Goal: Book appointment/travel/reservation

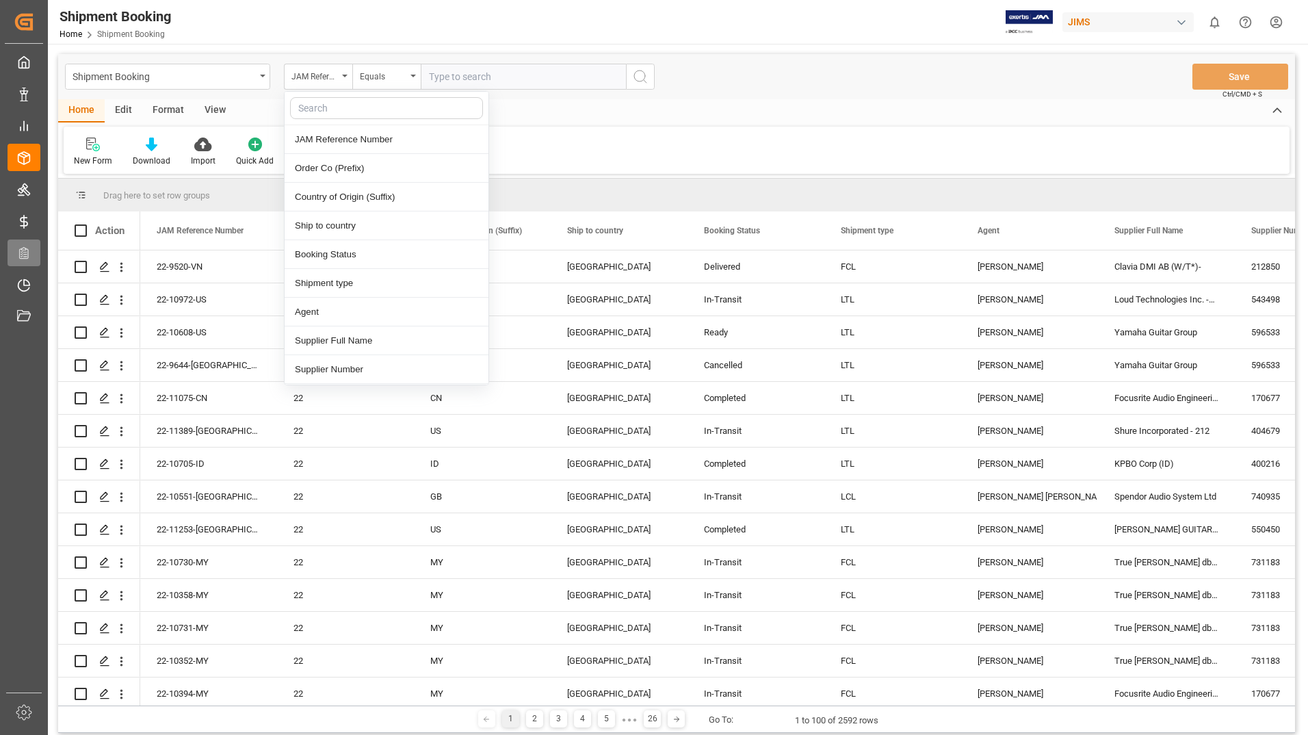
scroll to position [1163, 0]
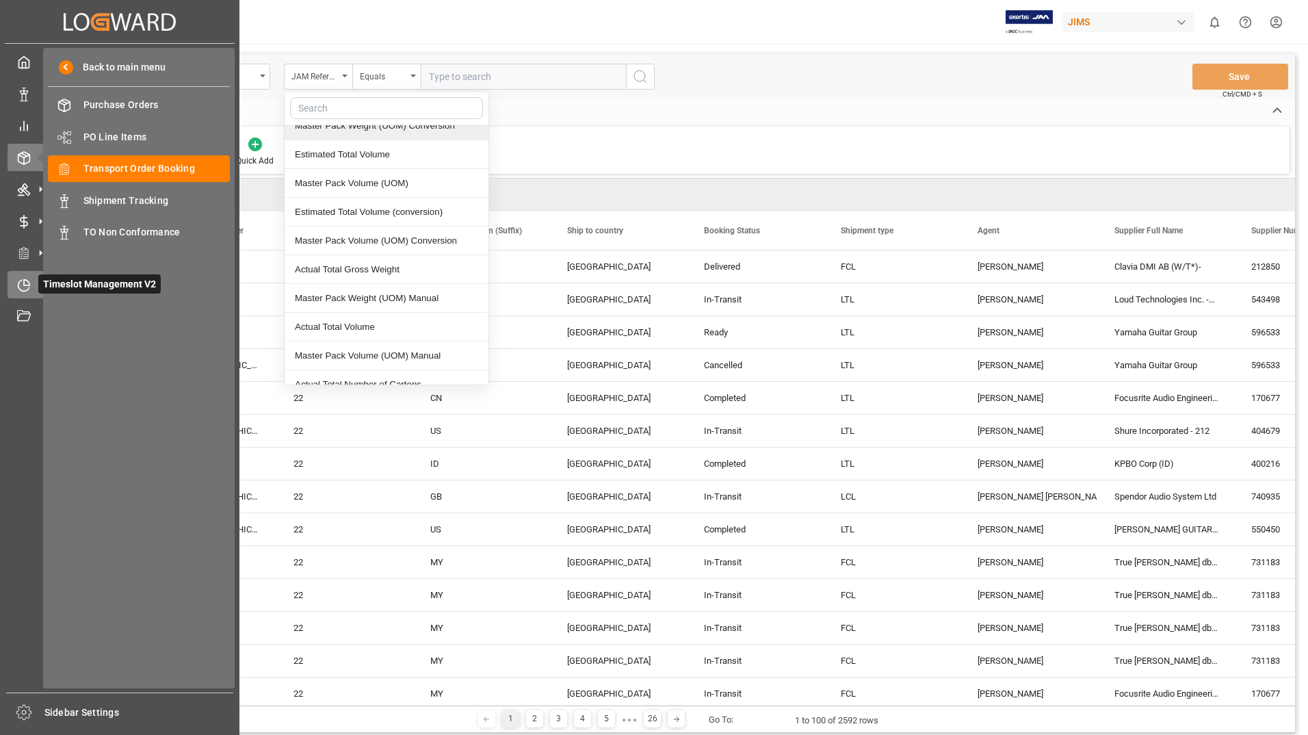
click at [55, 280] on span "Timeslot Management V2" at bounding box center [99, 283] width 123 height 19
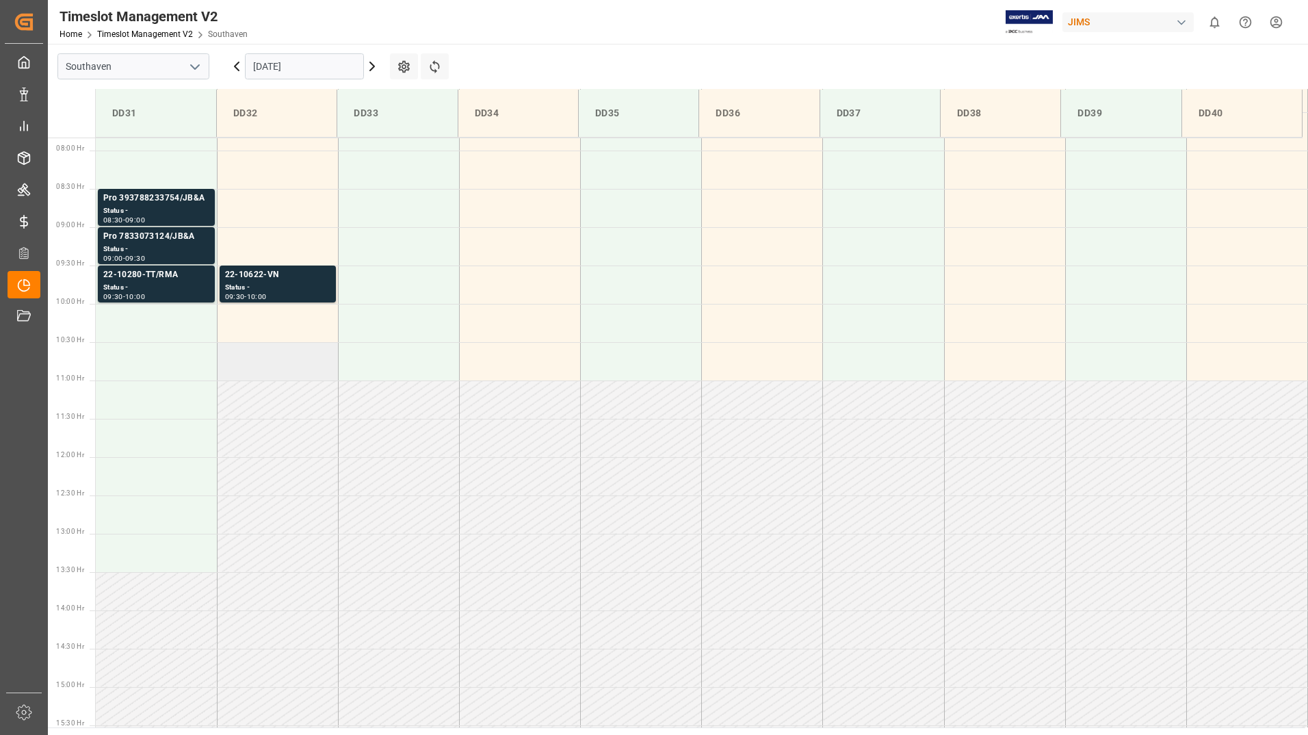
scroll to position [476, 0]
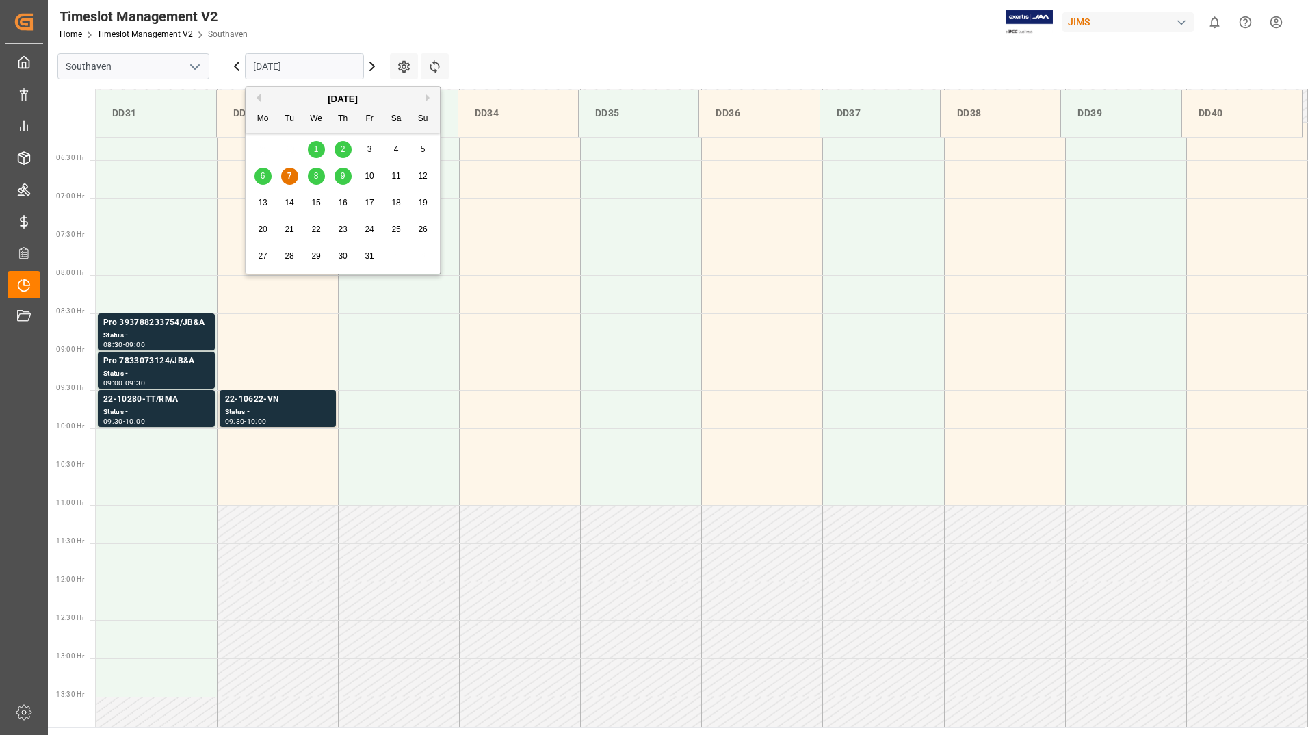
click at [314, 62] on input "[DATE]" at bounding box center [304, 66] width 119 height 26
click at [315, 177] on span "8" at bounding box center [316, 176] width 5 height 10
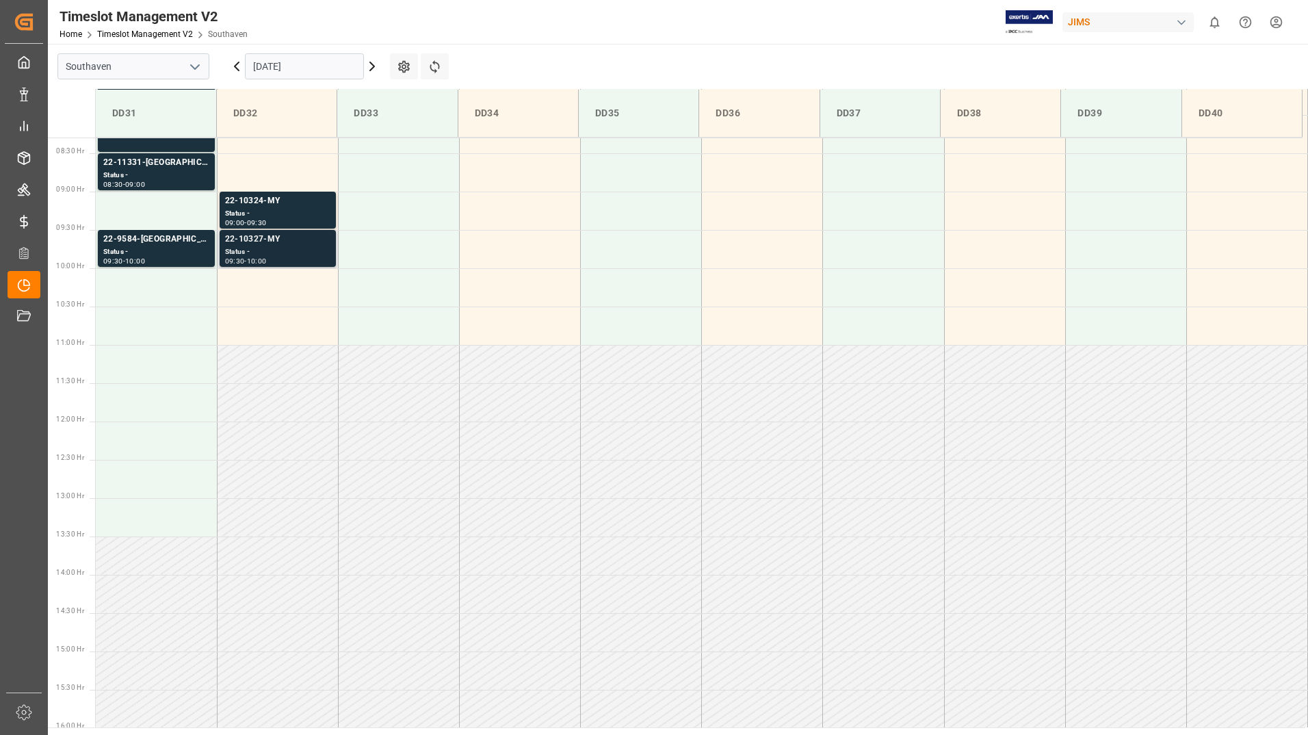
scroll to position [613, 0]
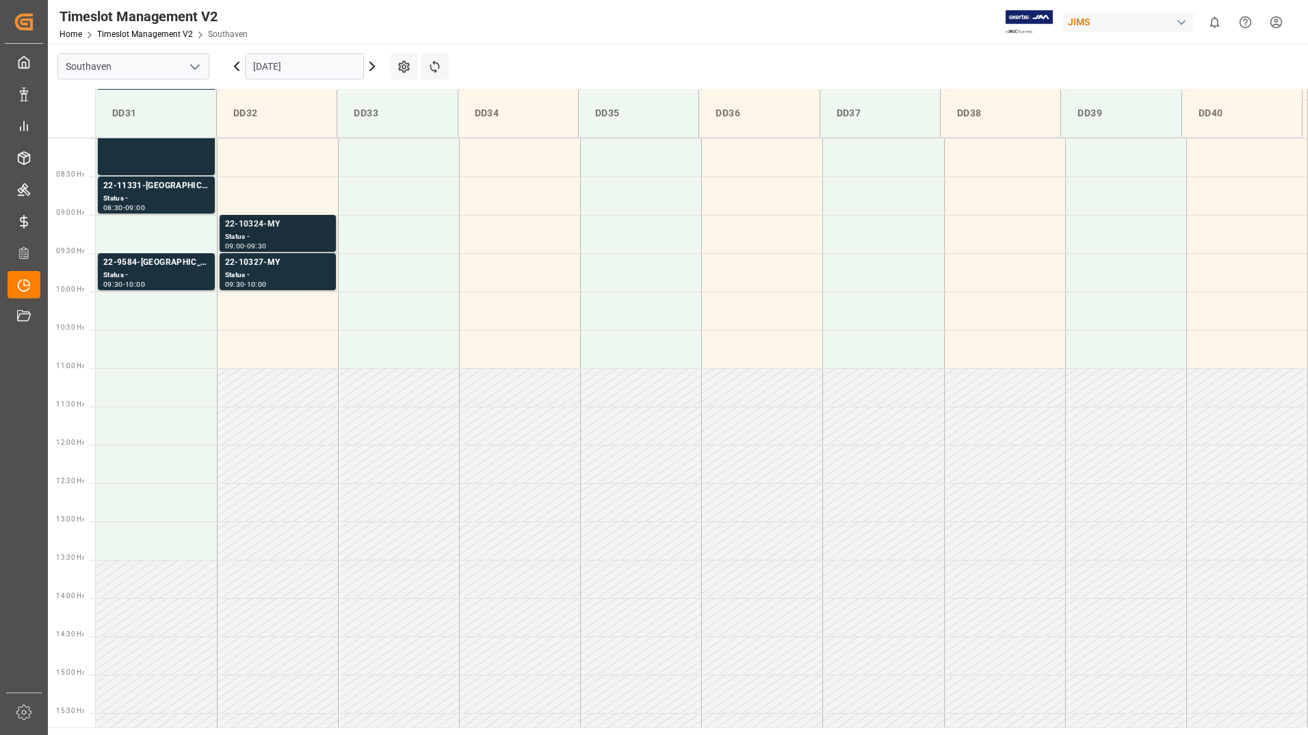
click at [289, 236] on div "Status -" at bounding box center [277, 237] width 105 height 12
click at [285, 268] on div "22-10327-MY" at bounding box center [277, 263] width 105 height 14
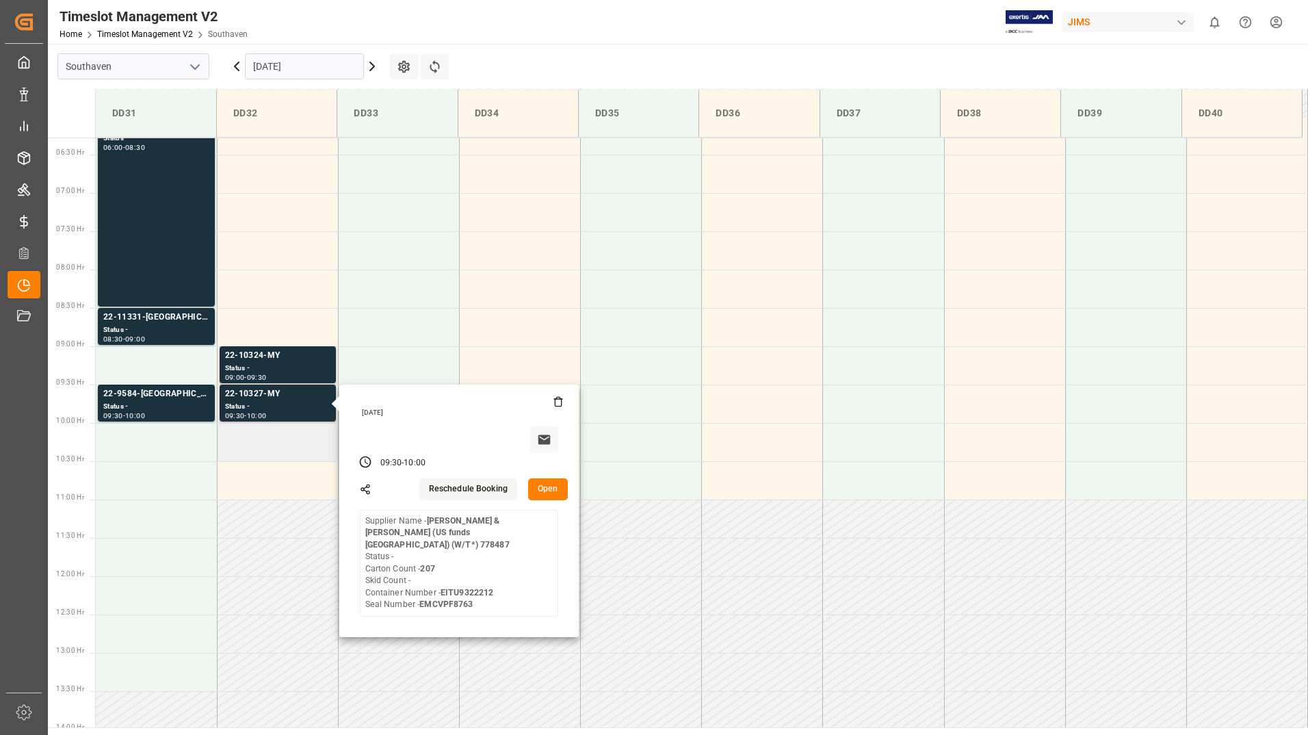
scroll to position [544, 0]
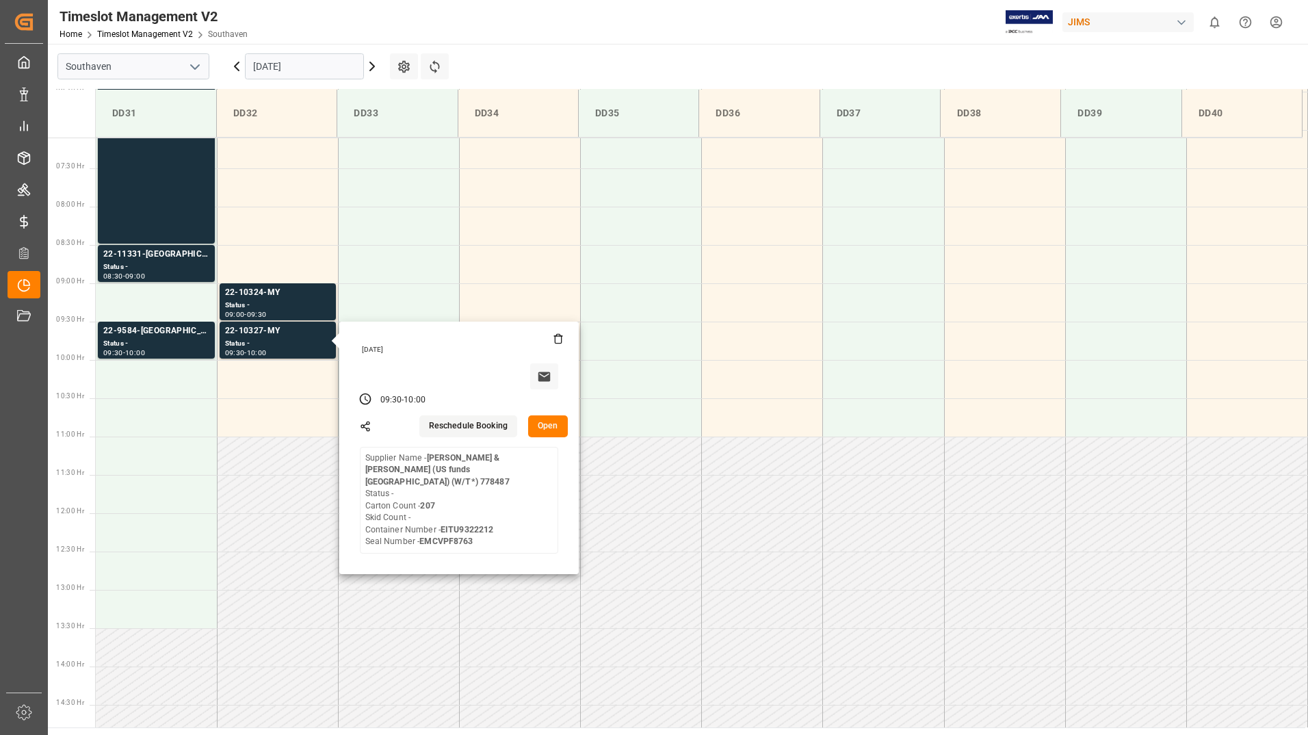
click at [337, 57] on input "[DATE]" at bounding box center [304, 66] width 119 height 26
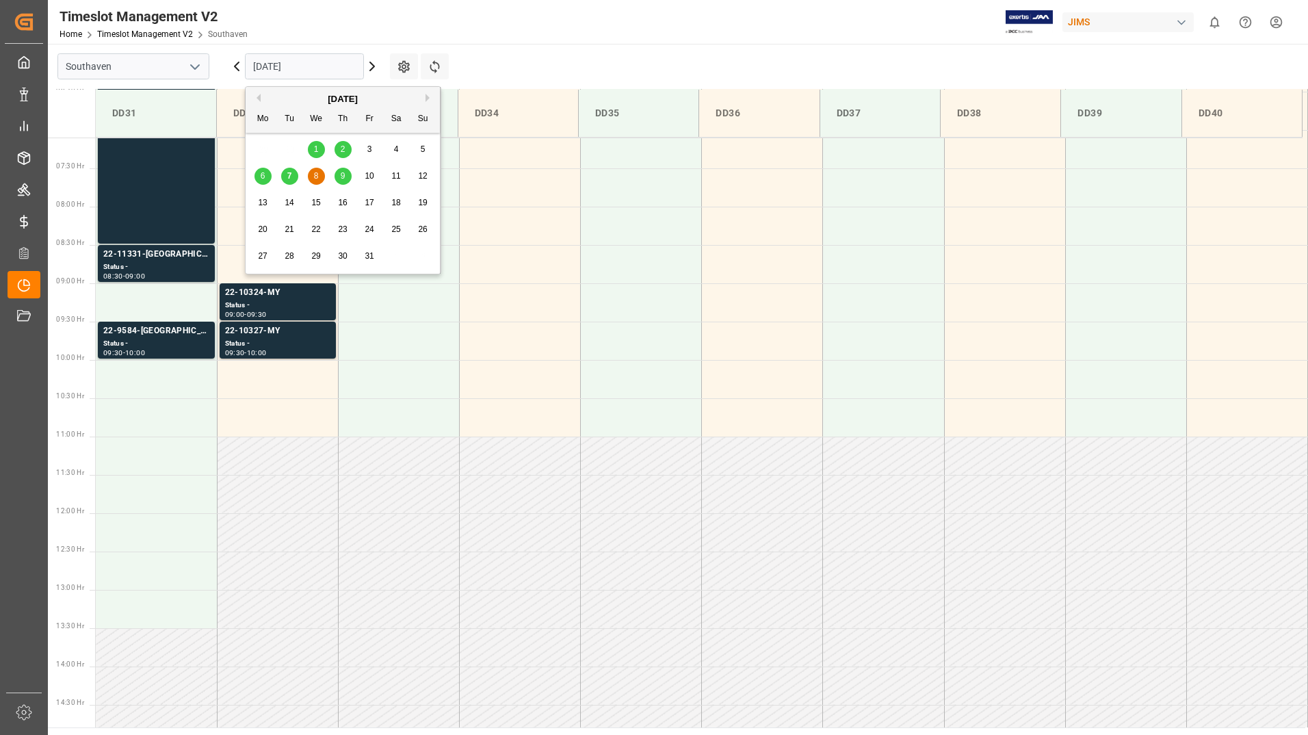
click at [345, 175] on span "9" at bounding box center [343, 176] width 5 height 10
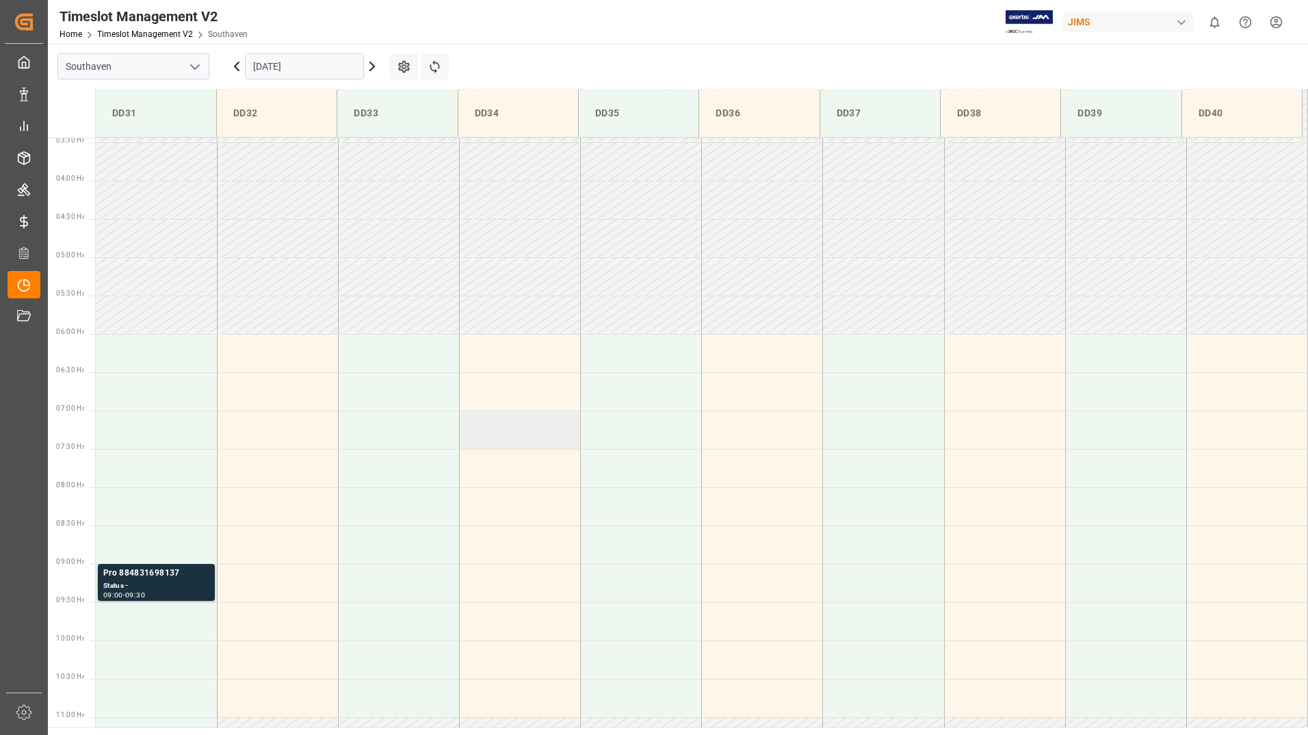
scroll to position [407, 0]
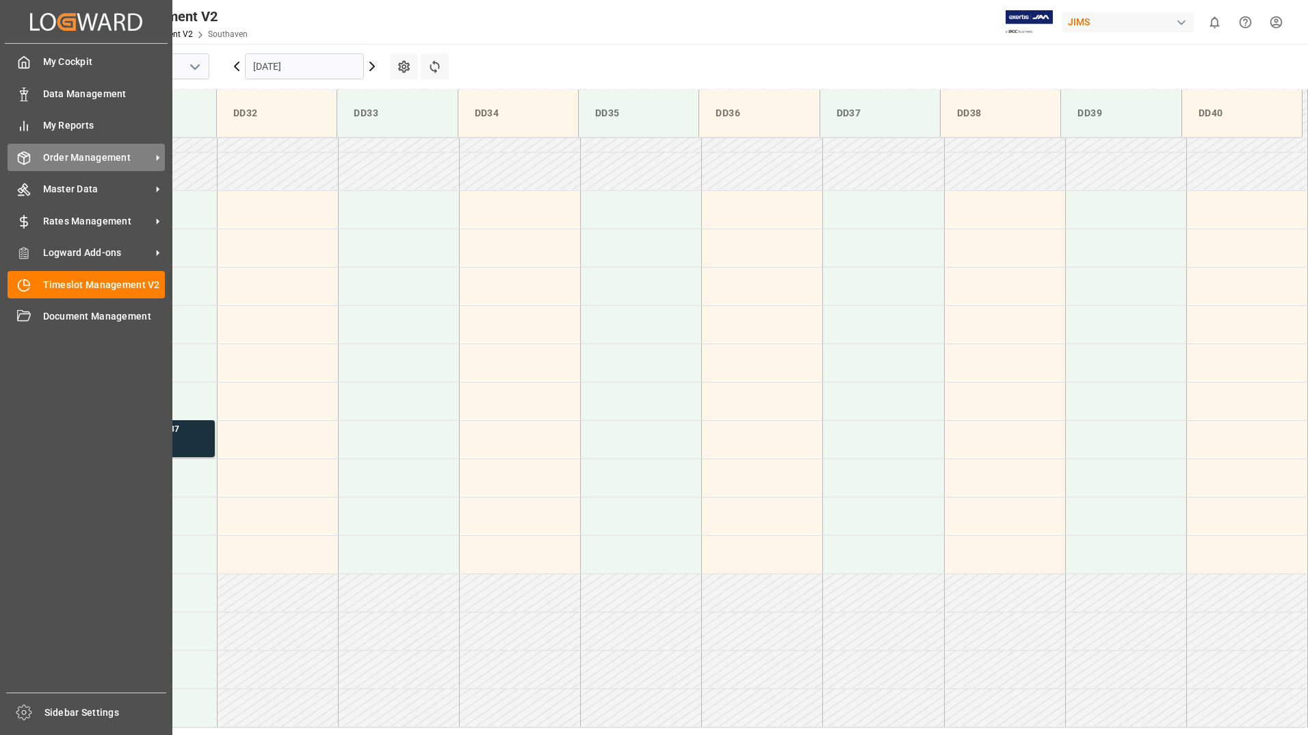
click at [90, 158] on span "Order Management" at bounding box center [97, 158] width 108 height 14
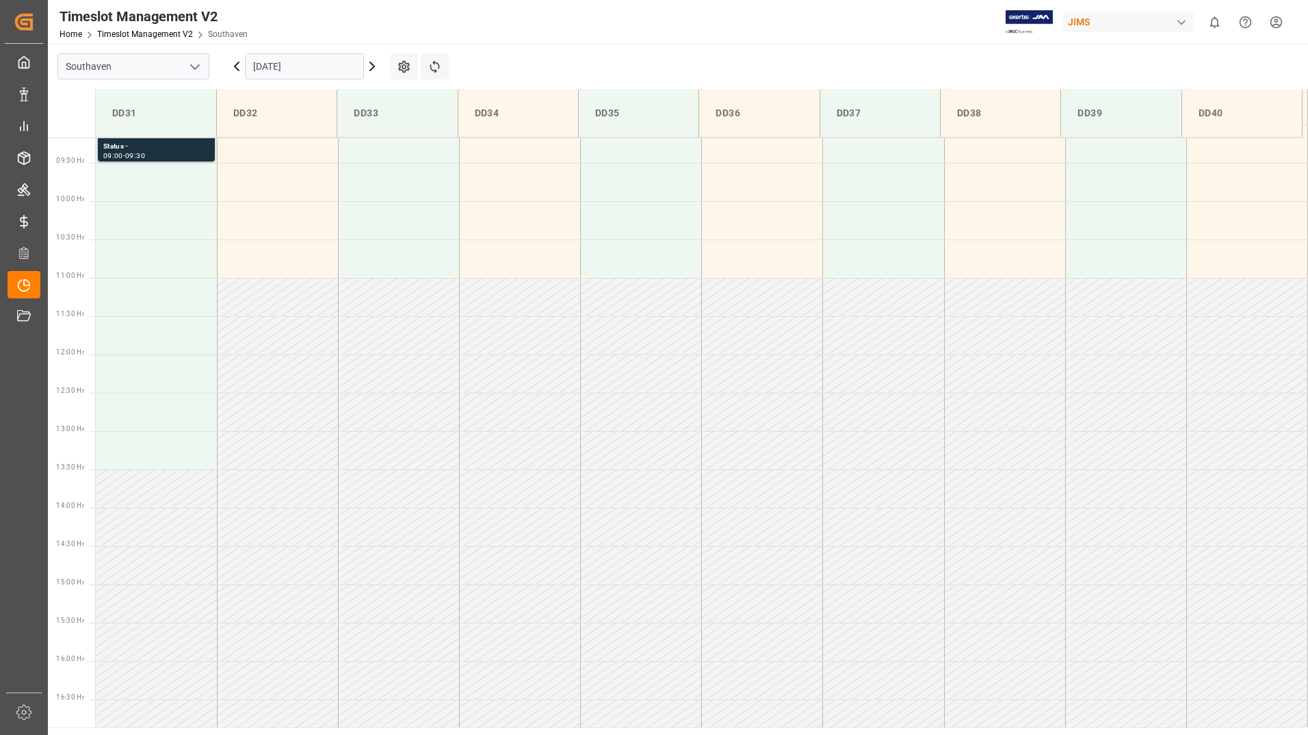
scroll to position [429, 0]
